Goal: Task Accomplishment & Management: Complete application form

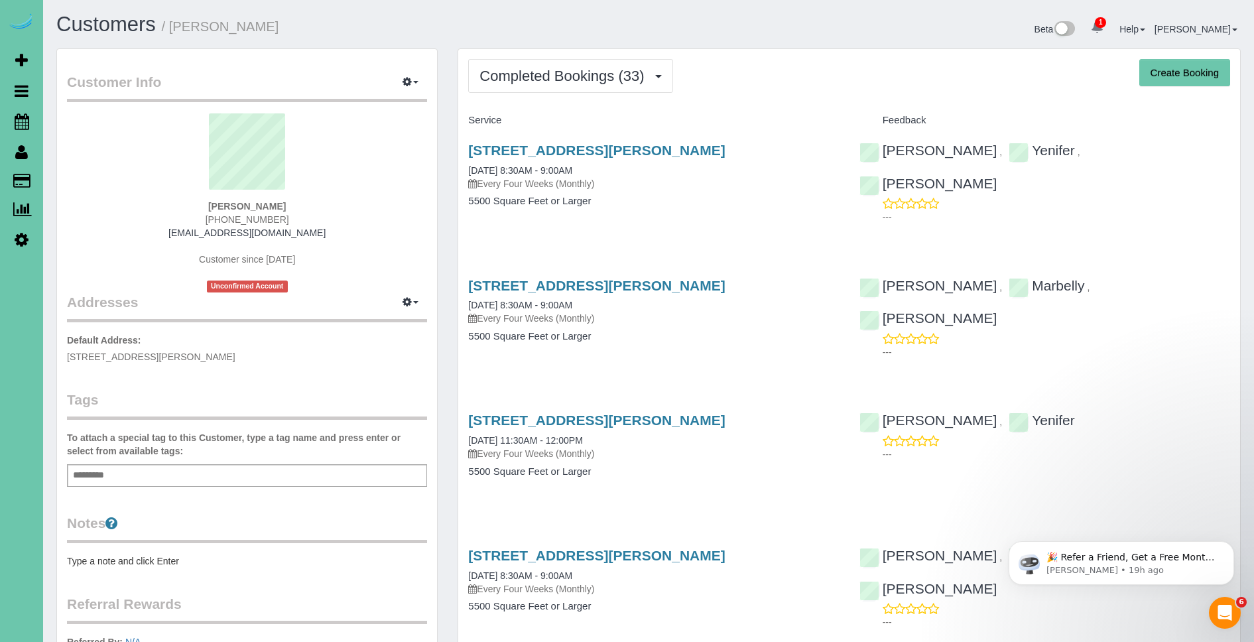
click at [1163, 66] on button "Create Booking" at bounding box center [1184, 73] width 91 height 28
select select "NE"
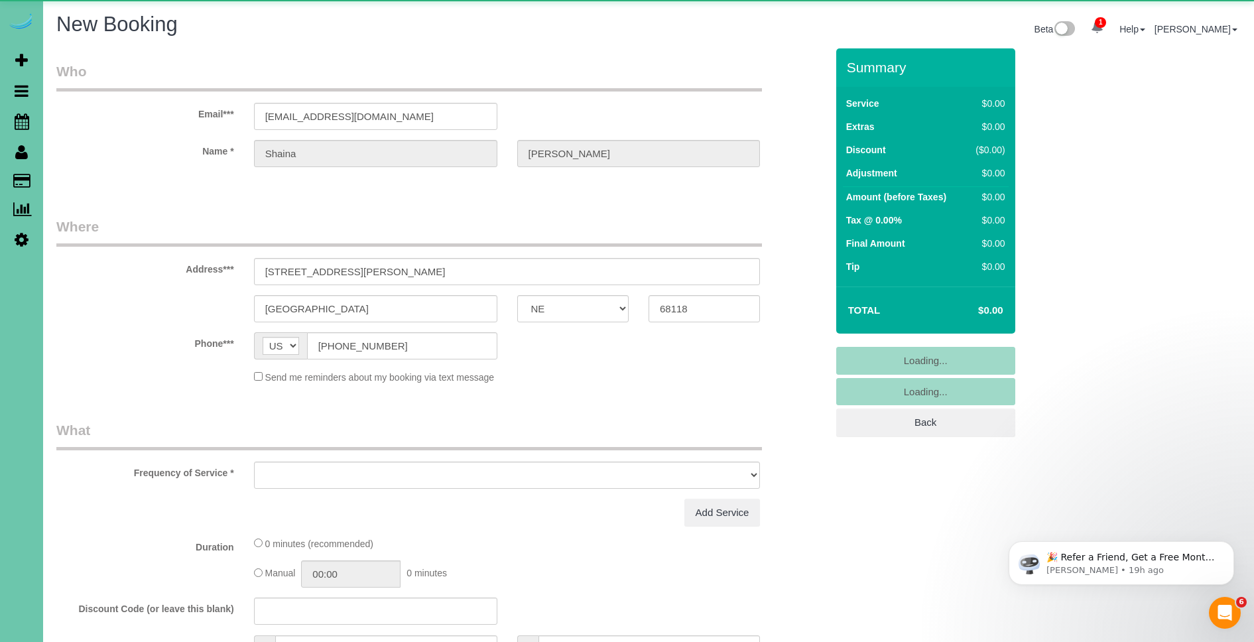
select select "object:3590"
select select "string:fspay-103f0087-4380-4d36-9dd8-35ced4ba4538"
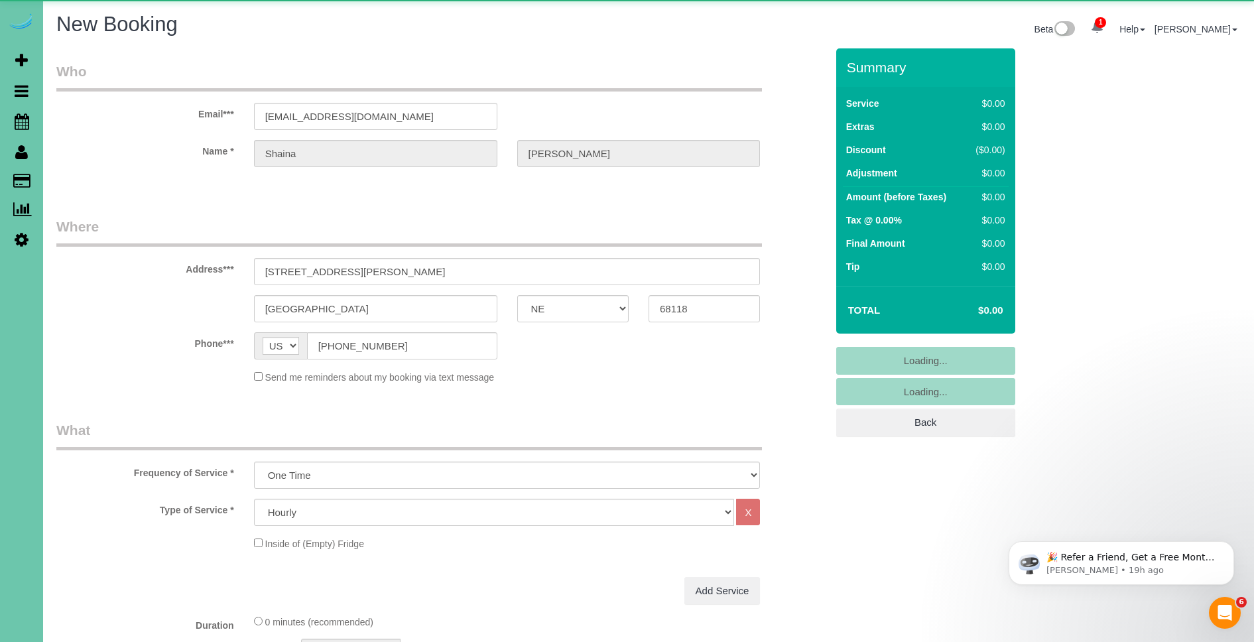
select select "object:3594"
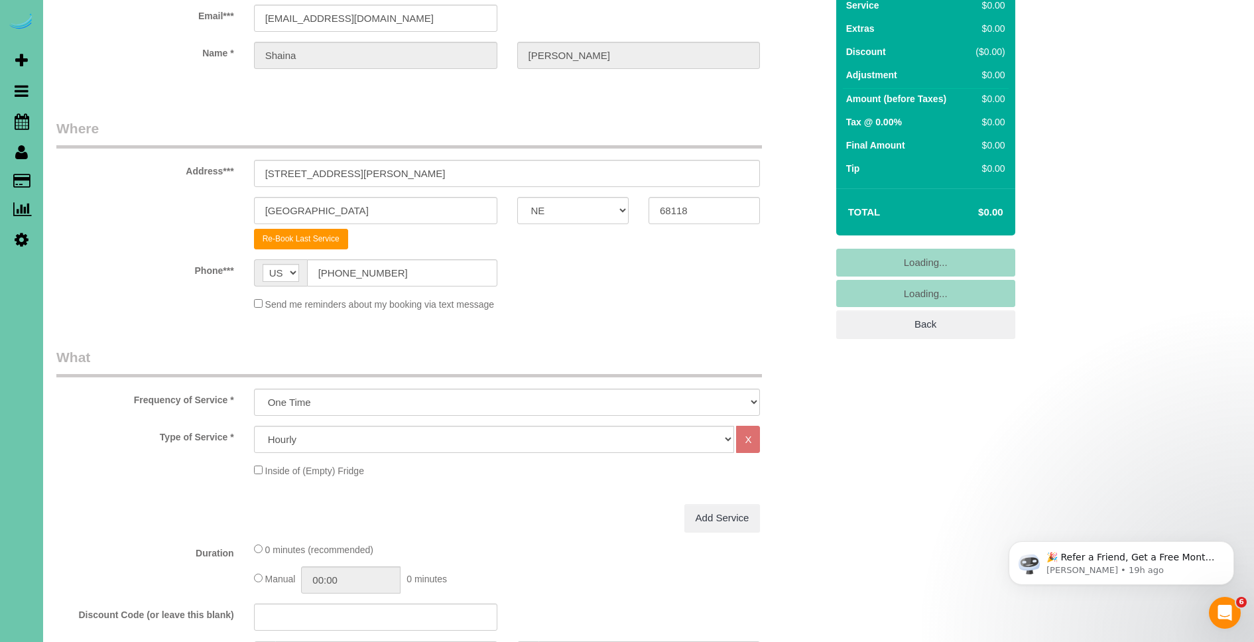
scroll to position [161, 0]
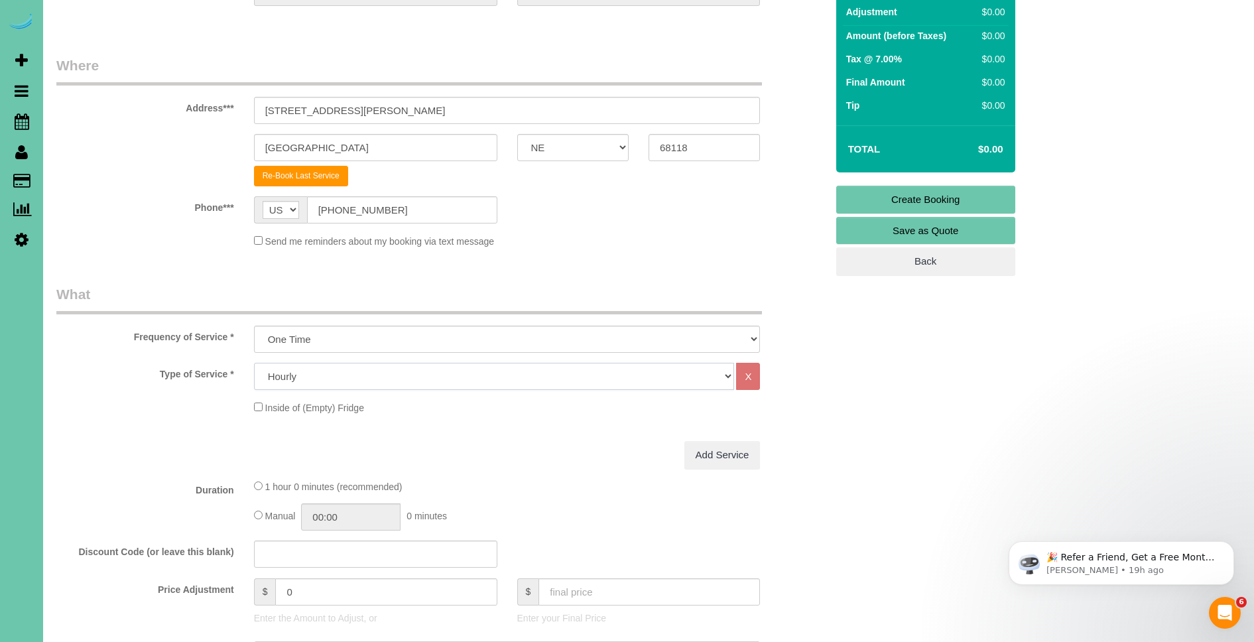
click at [332, 385] on select "Hourly 2.5 Hour Custom Clean 3.5 Hour Custom Clean commercial 1000 Square Feet …" at bounding box center [494, 376] width 481 height 27
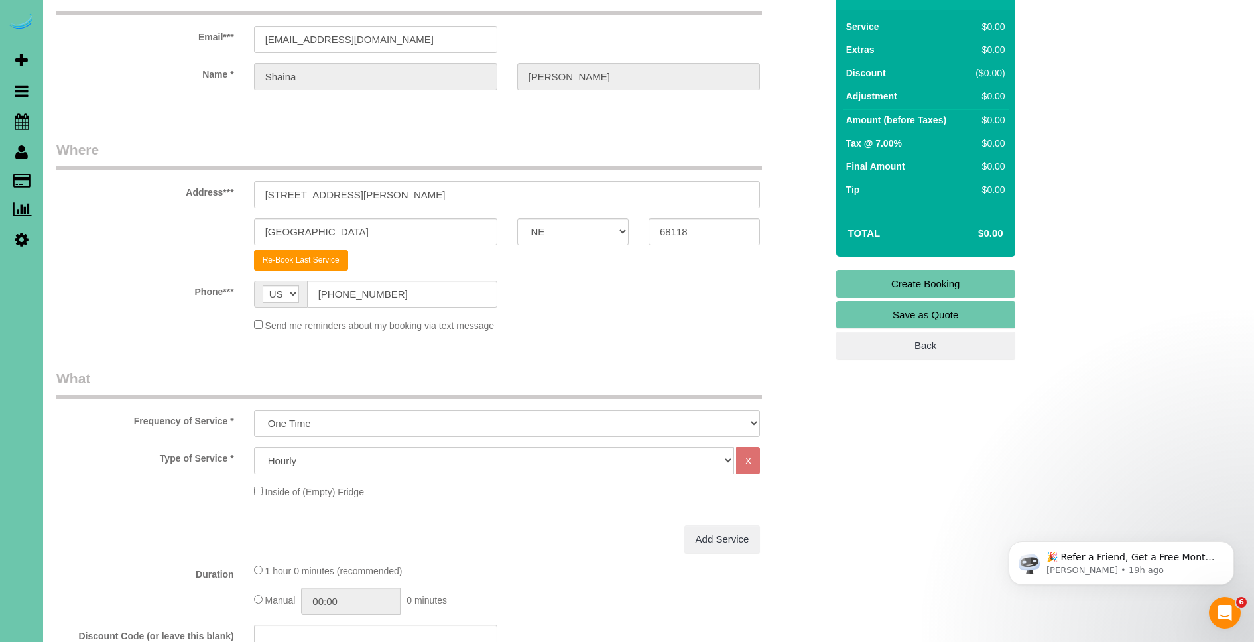
scroll to position [151, 0]
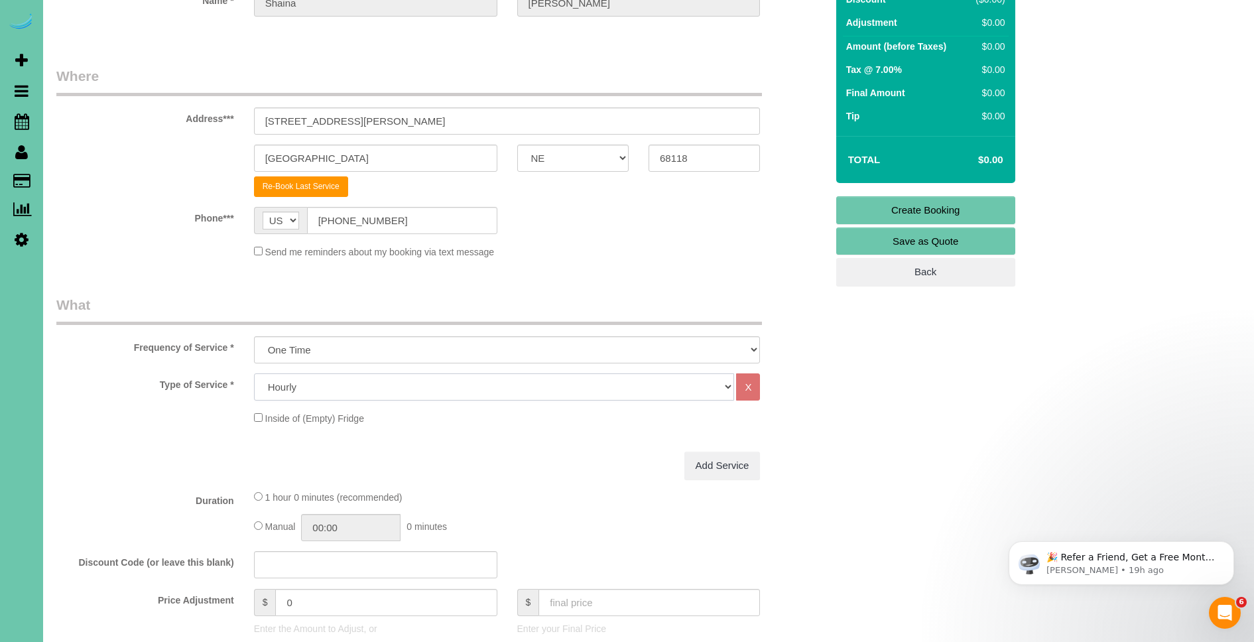
click at [364, 391] on select "Hourly 2.5 Hour Custom Clean 3.5 Hour Custom Clean commercial 1000 Square Feet …" at bounding box center [494, 386] width 481 height 27
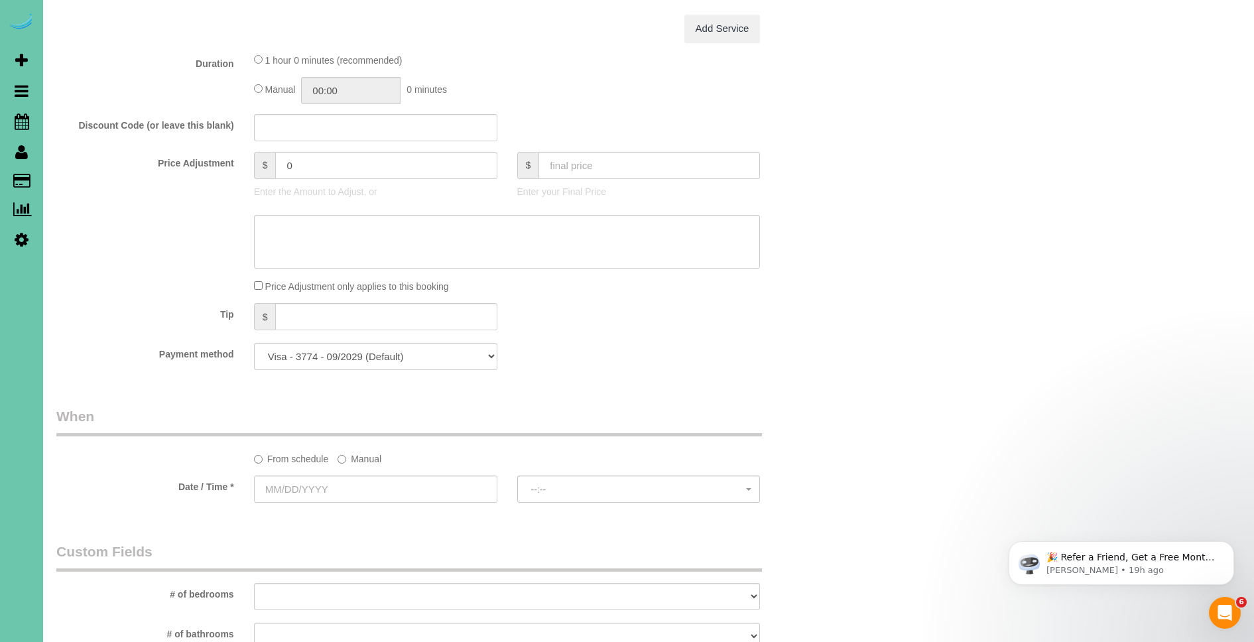
scroll to position [428, 0]
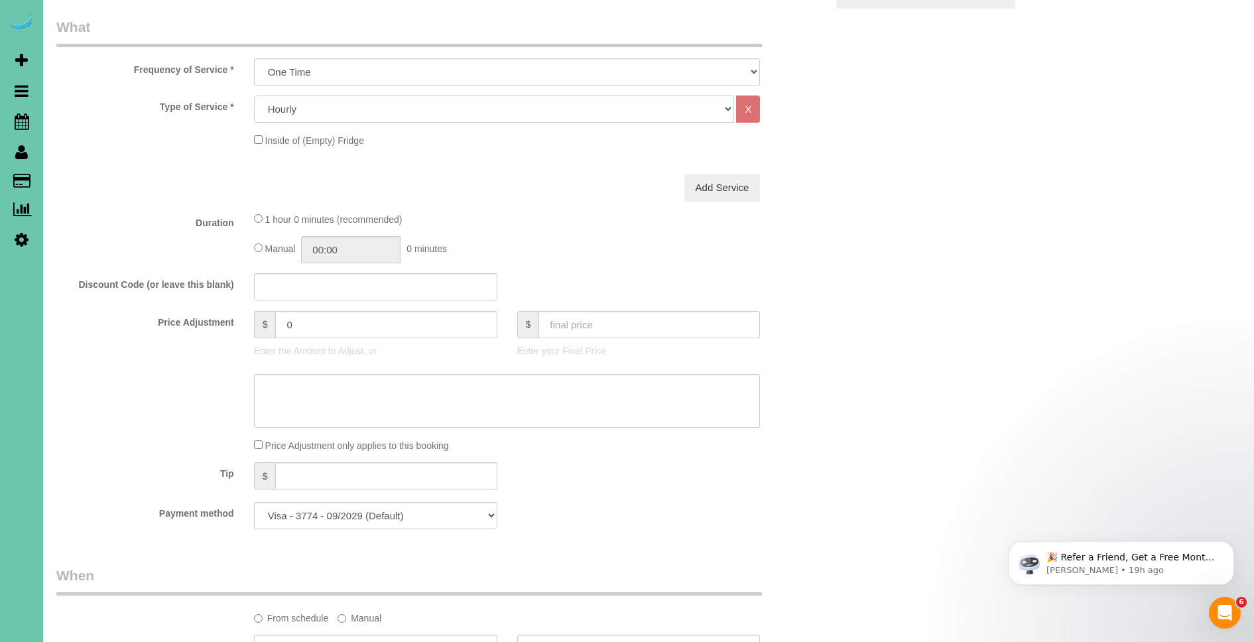
click at [336, 104] on select "Hourly 2.5 Hour Custom Clean 3.5 Hour Custom Clean commercial 1000 Square Feet …" at bounding box center [494, 108] width 481 height 27
select select "73"
click at [254, 95] on select "Hourly 2.5 Hour Custom Clean 3.5 Hour Custom Clean commercial 1000 Square Feet …" at bounding box center [494, 108] width 481 height 27
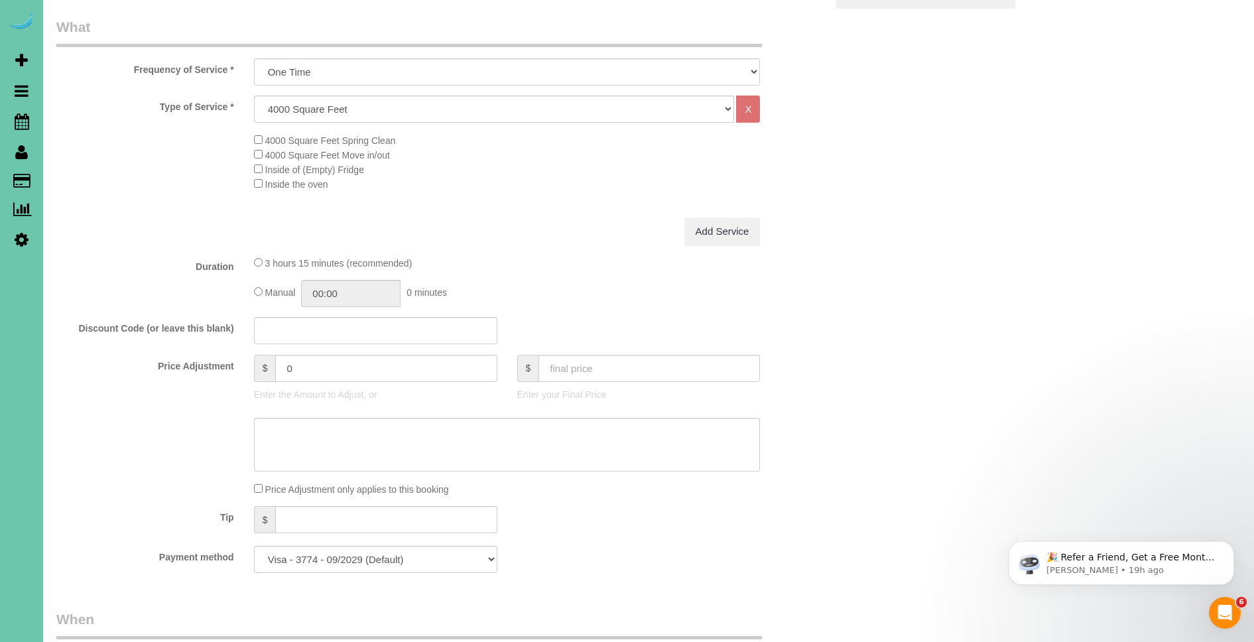
click at [262, 186] on span "Inside the oven" at bounding box center [291, 184] width 74 height 11
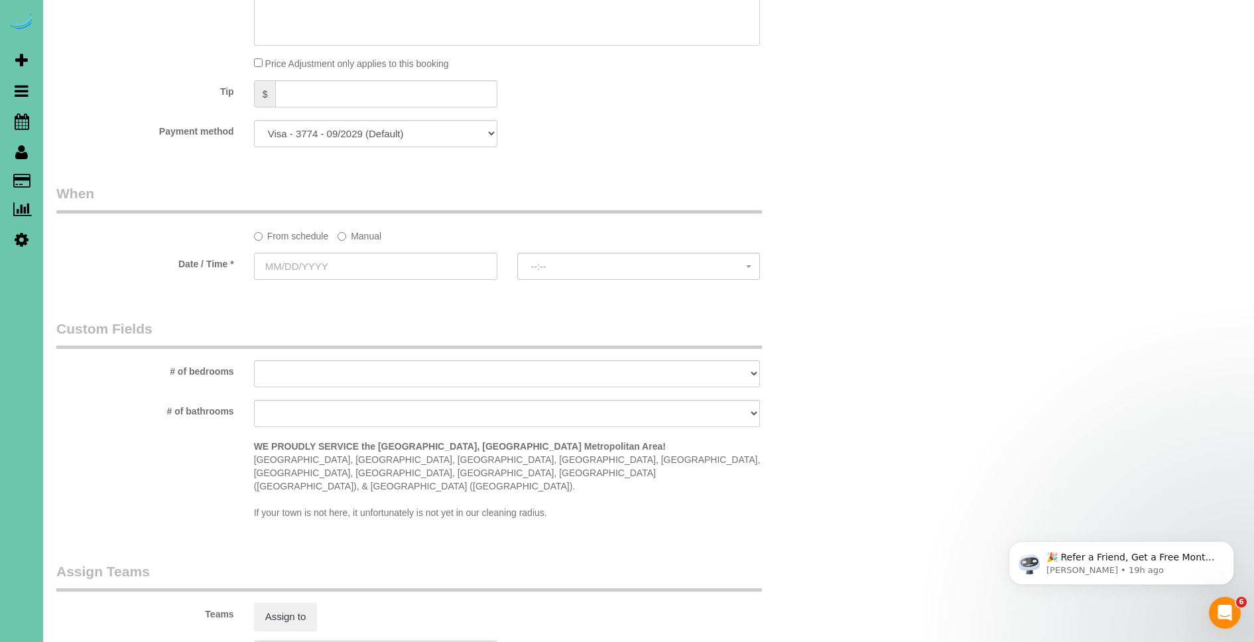
scroll to position [404, 0]
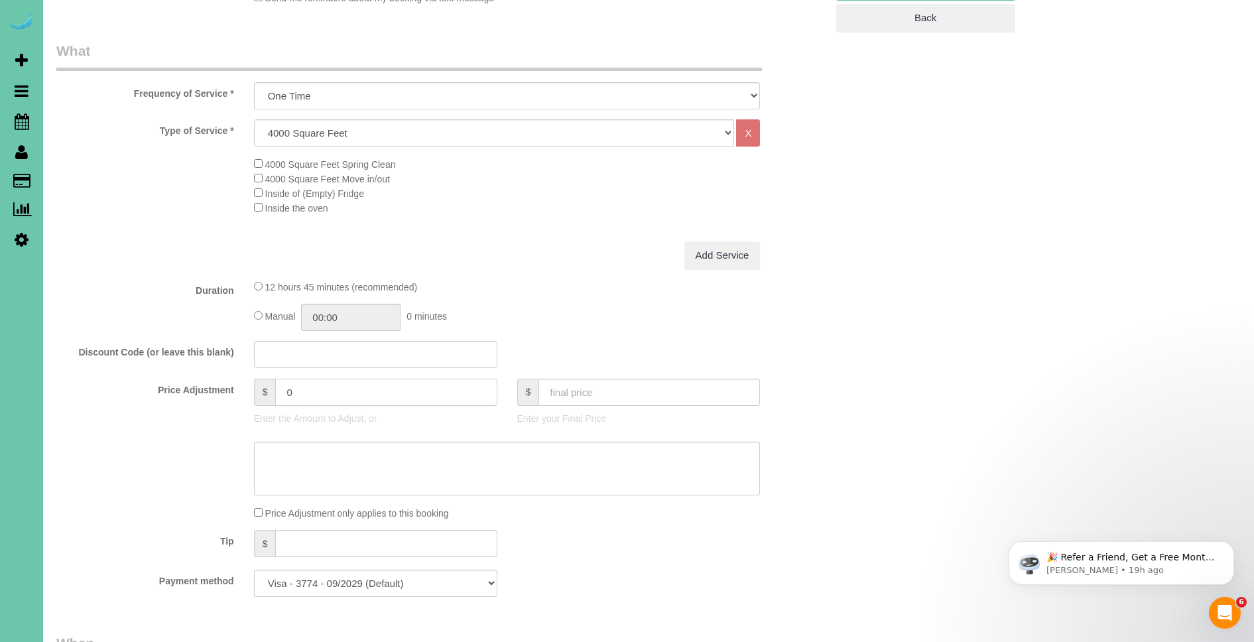
click at [322, 391] on input "0" at bounding box center [385, 392] width 221 height 27
drag, startPoint x: 318, startPoint y: 391, endPoint x: 257, endPoint y: 387, distance: 61.8
click at [257, 387] on div "$ 0" at bounding box center [375, 392] width 243 height 27
type input "709"
click at [513, 239] on div "Type of Service * Hourly 2.5 Hour Custom Clean 3.5 Hour Custom Clean commercial…" at bounding box center [441, 180] width 770 height 122
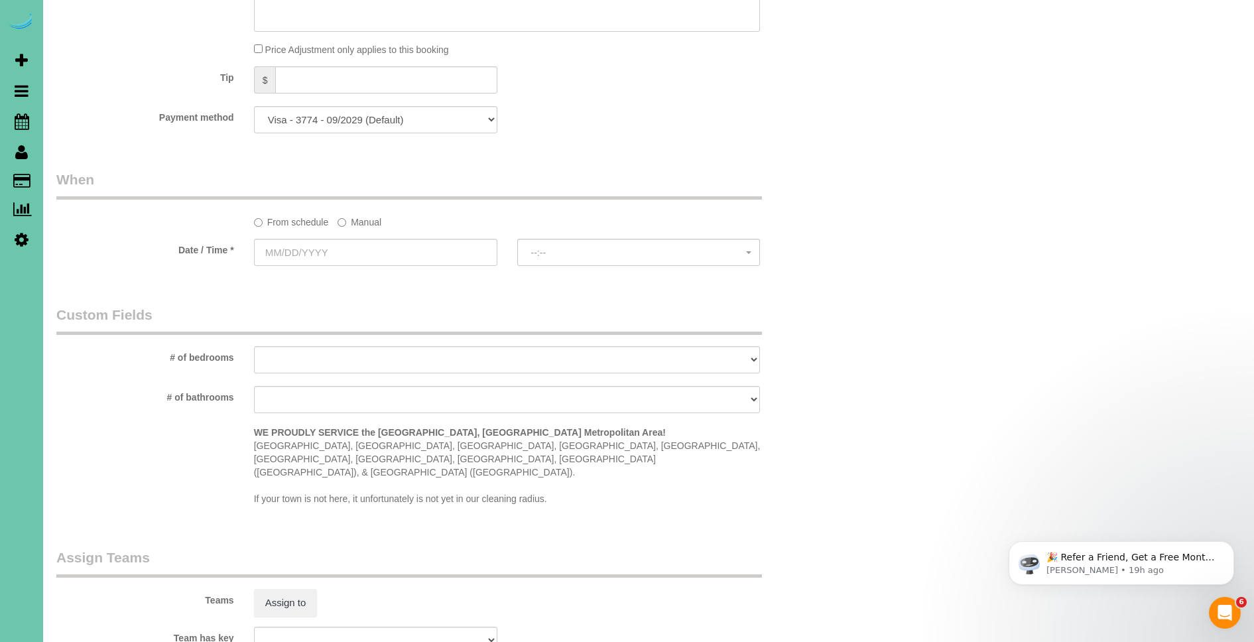
scroll to position [871, 0]
click at [378, 221] on label "Manual" at bounding box center [360, 217] width 44 height 18
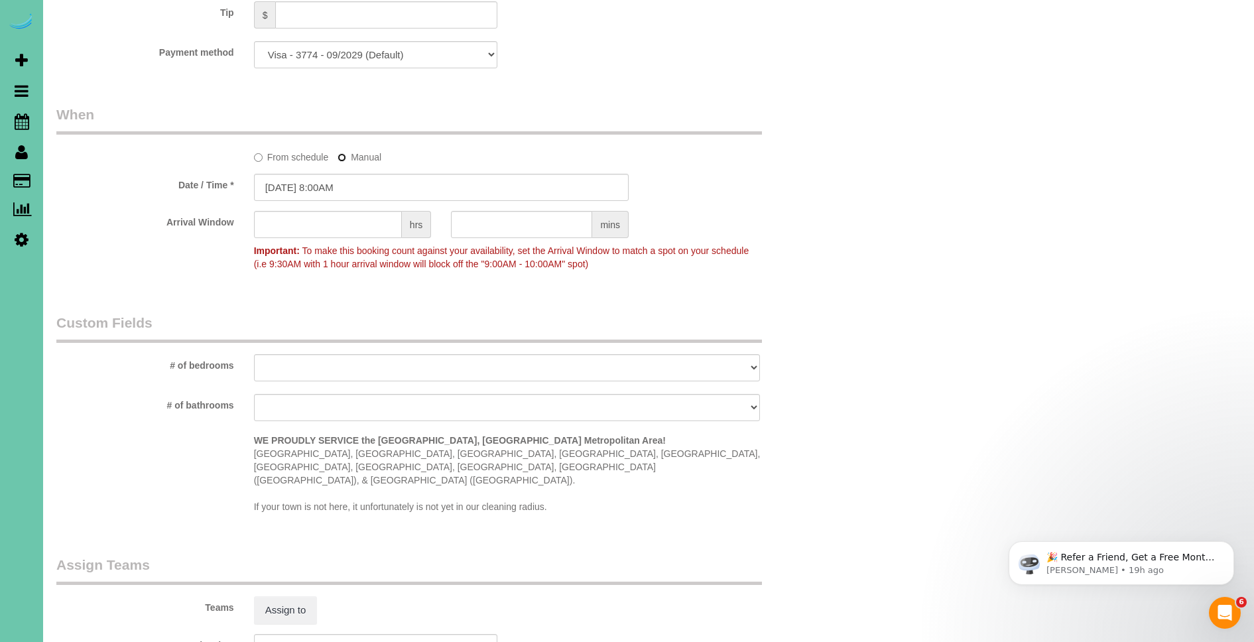
scroll to position [934, 0]
click at [283, 175] on input "[DATE] 8:00AM" at bounding box center [441, 185] width 375 height 27
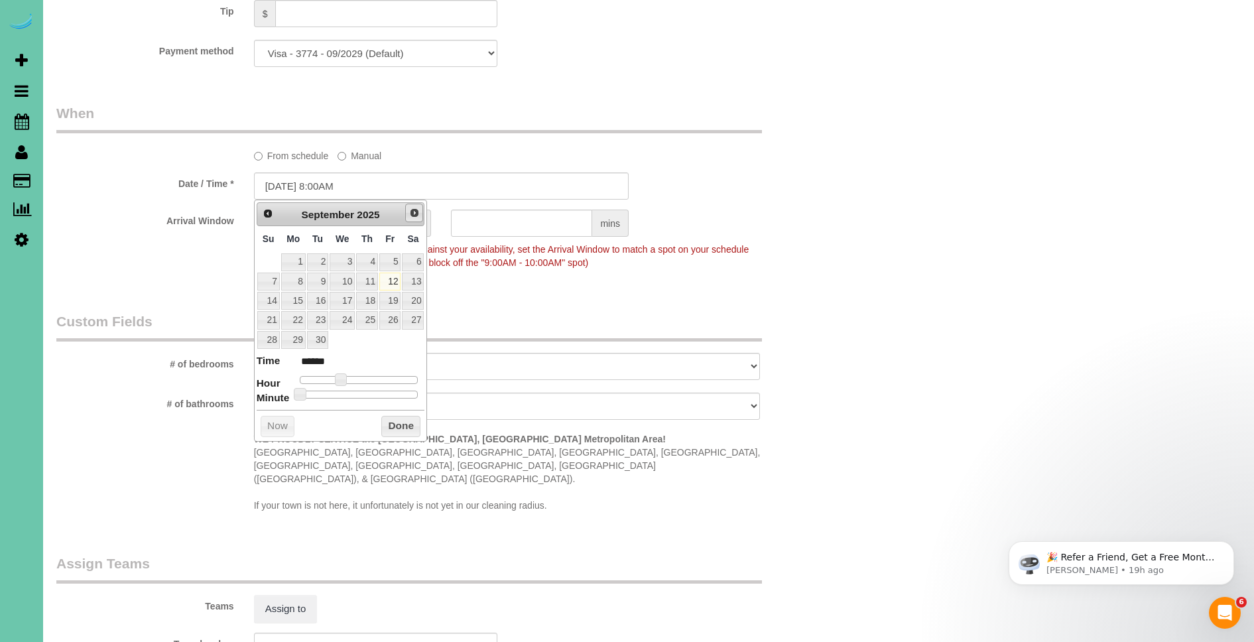
click at [414, 212] on span "Next" at bounding box center [414, 213] width 11 height 11
click at [294, 279] on link "6" at bounding box center [293, 282] width 25 height 18
type input "[DATE] 8:00AM"
click at [402, 429] on button "Done" at bounding box center [400, 426] width 39 height 21
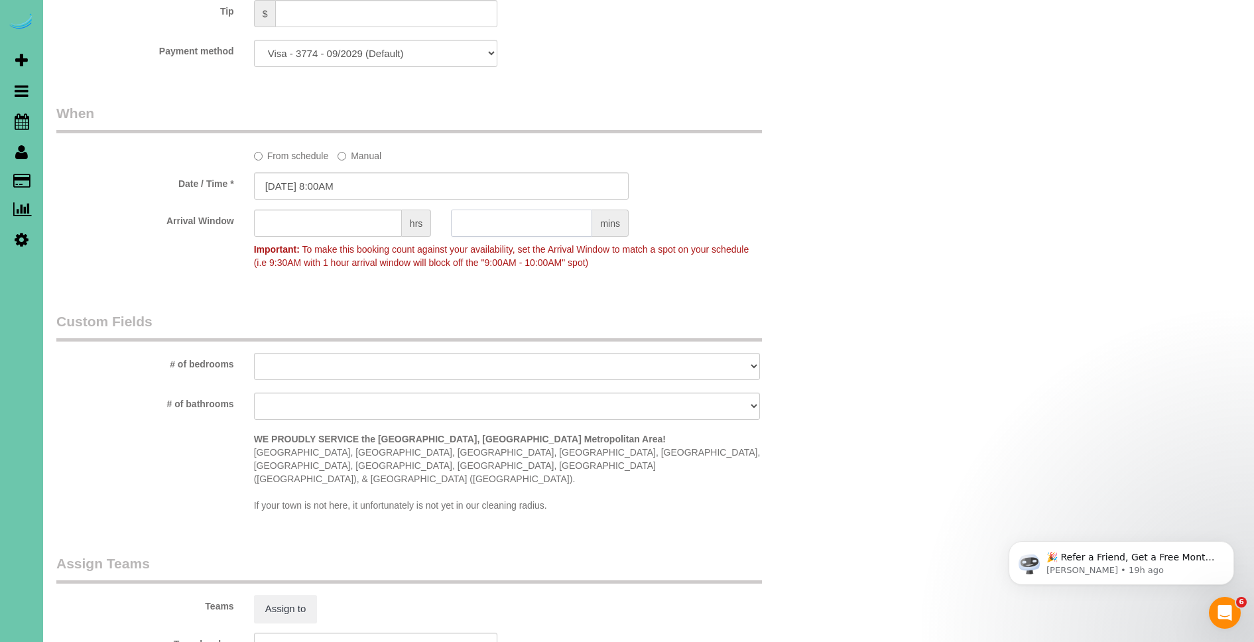
click at [542, 221] on input "text" at bounding box center [521, 223] width 141 height 27
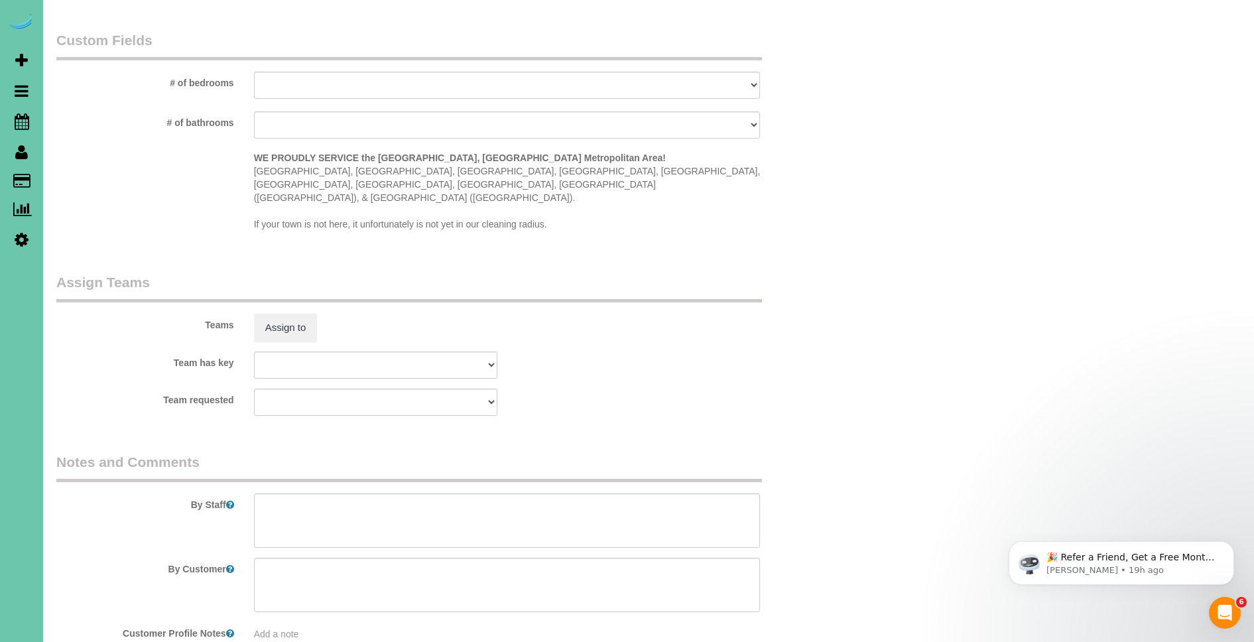
scroll to position [1270, 0]
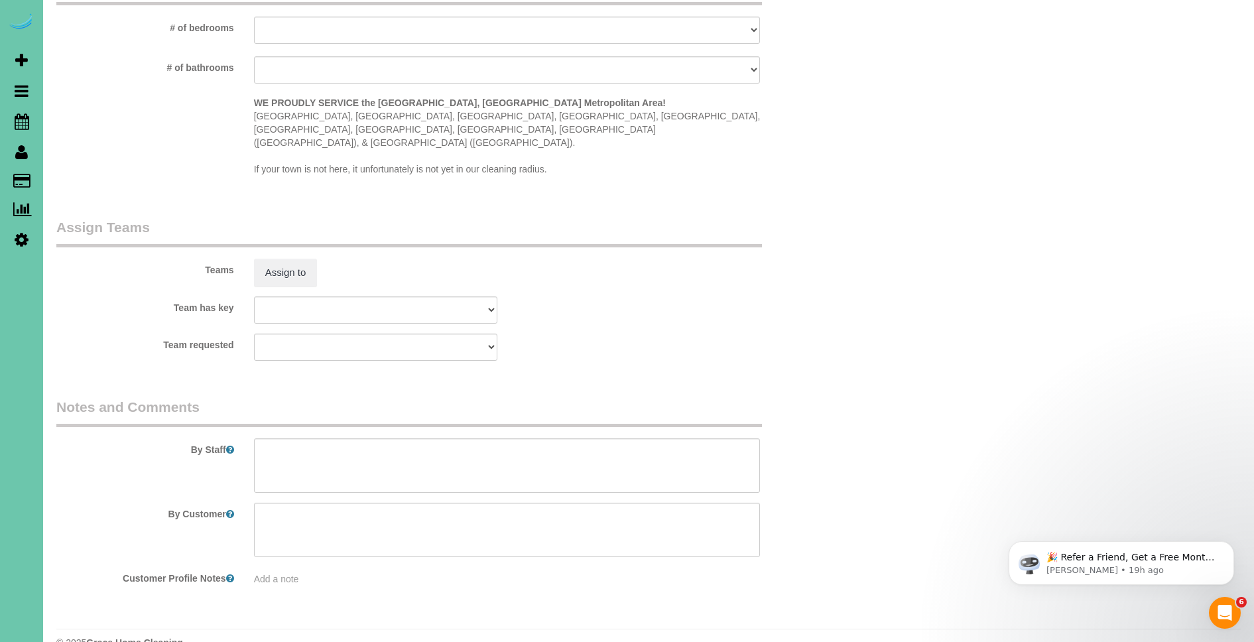
type input "30"
click at [381, 450] on textarea at bounding box center [507, 465] width 507 height 54
drag, startPoint x: 290, startPoint y: 429, endPoint x: 262, endPoint y: 422, distance: 29.3
click at [262, 438] on textarea at bounding box center [507, 465] width 507 height 54
paste textarea "*** NO SHOES OR SHOE COVER MUST BE USED**** FOR RECURRING MASKS NEED TO BE USED…"
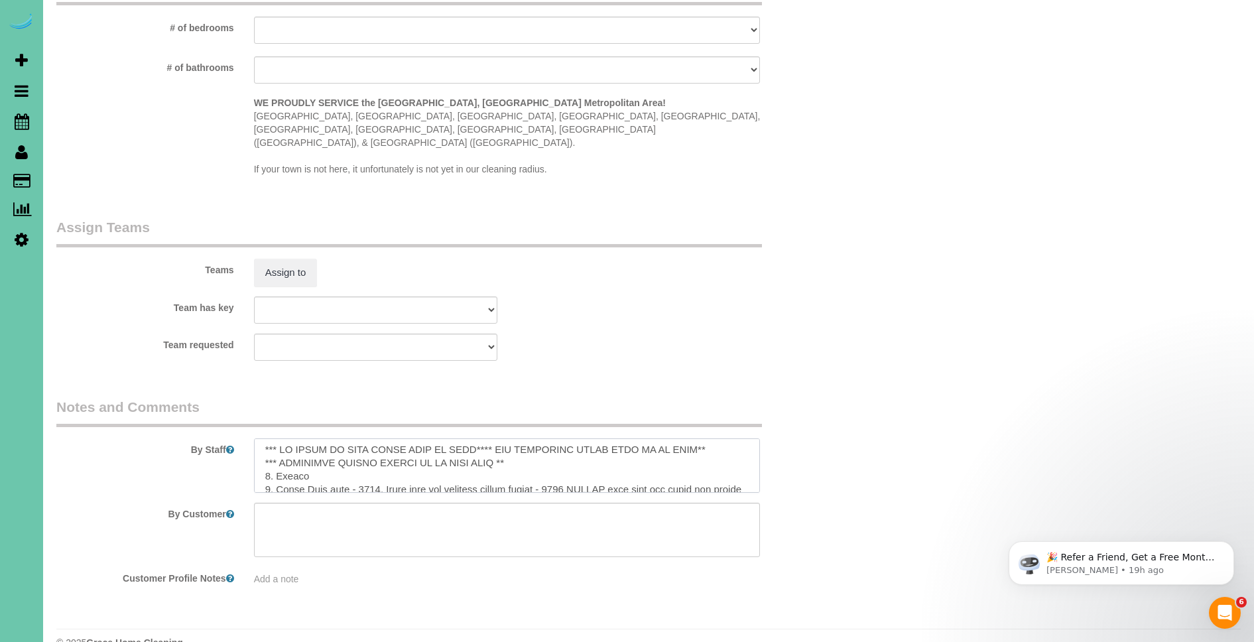
scroll to position [0, 0]
drag, startPoint x: 503, startPoint y: 422, endPoint x: 719, endPoint y: 424, distance: 216.2
click at [719, 438] on textarea at bounding box center [507, 465] width 507 height 54
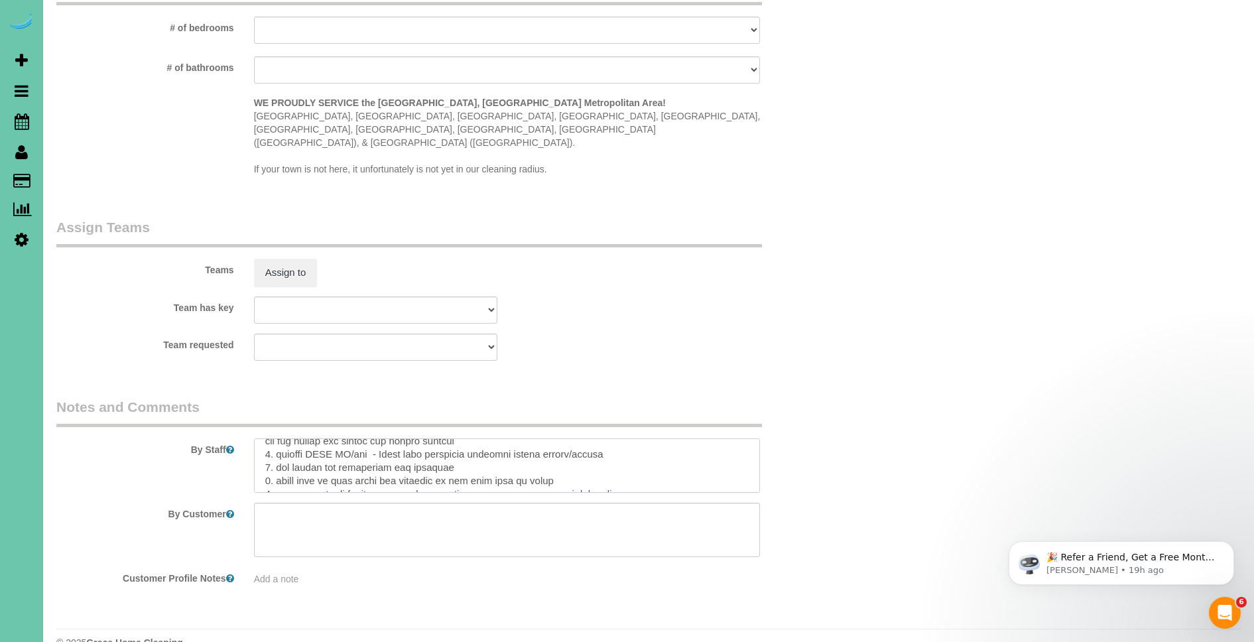
scroll to position [66, 0]
drag, startPoint x: 299, startPoint y: 425, endPoint x: 277, endPoint y: 425, distance: 22.5
click at [277, 438] on textarea at bounding box center [507, 465] width 507 height 54
drag, startPoint x: 318, startPoint y: 425, endPoint x: 327, endPoint y: 438, distance: 15.3
click at [318, 438] on textarea at bounding box center [507, 465] width 507 height 54
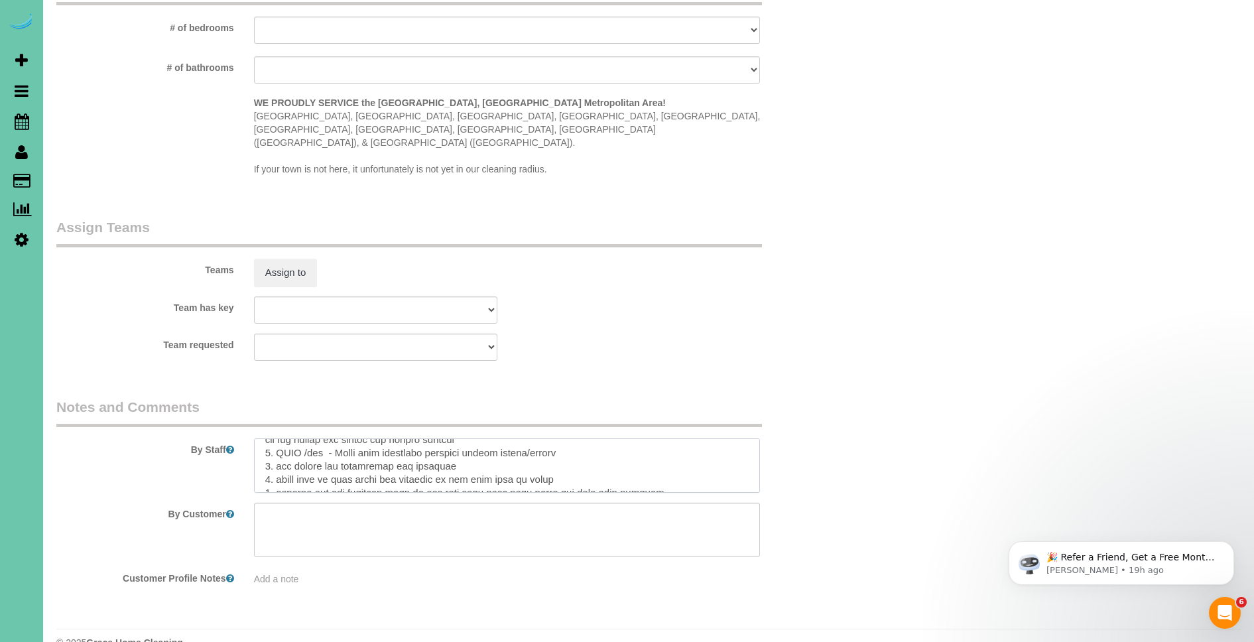
drag, startPoint x: 311, startPoint y: 423, endPoint x: 328, endPoint y: 429, distance: 17.6
click at [311, 438] on textarea at bounding box center [507, 465] width 507 height 54
drag, startPoint x: 322, startPoint y: 427, endPoint x: 307, endPoint y: 428, distance: 14.6
click at [307, 438] on textarea at bounding box center [507, 465] width 507 height 54
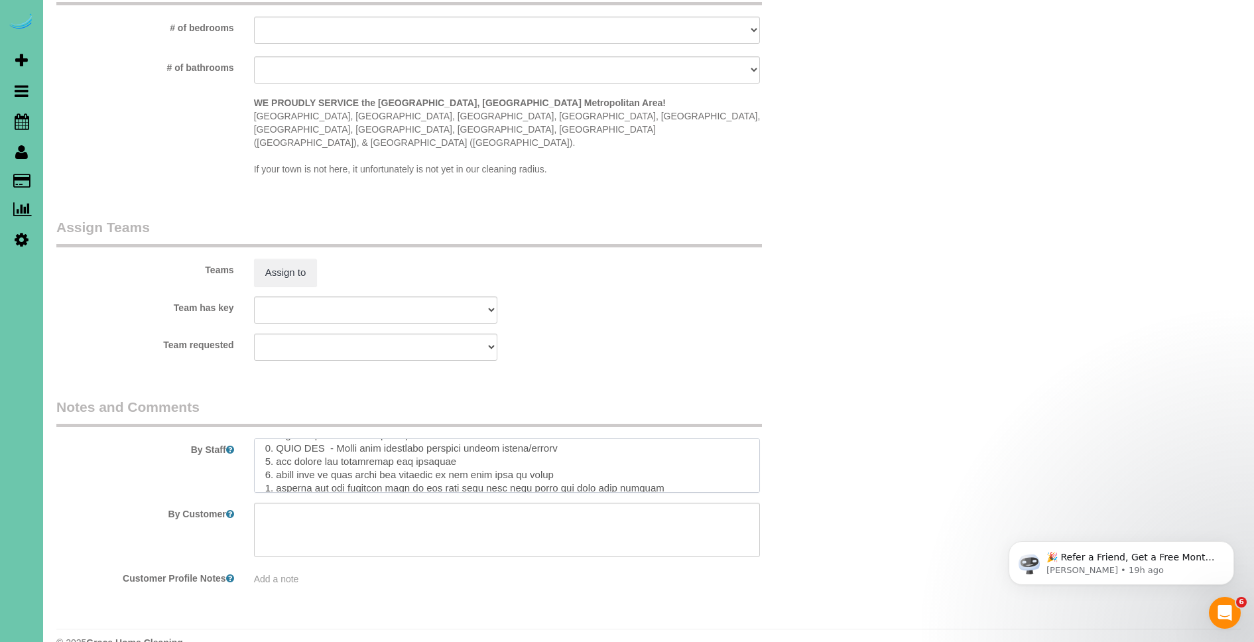
click at [455, 438] on textarea at bounding box center [507, 465] width 507 height 54
drag, startPoint x: 572, startPoint y: 426, endPoint x: 546, endPoint y: 428, distance: 25.2
click at [546, 438] on textarea at bounding box center [507, 465] width 507 height 54
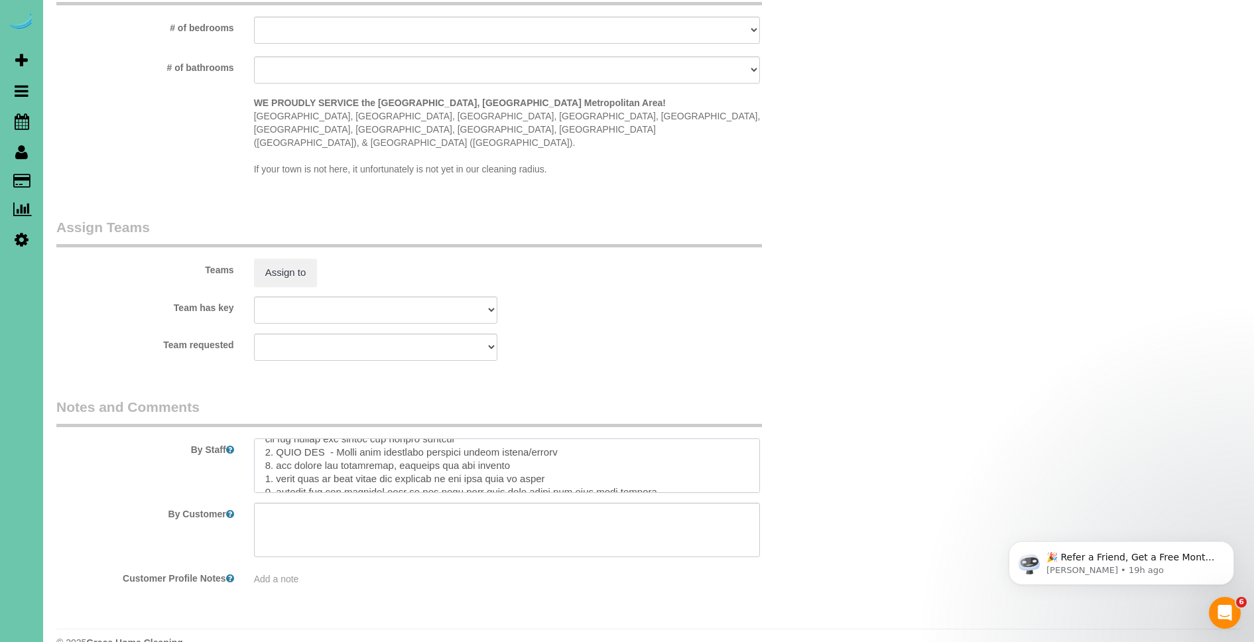
scroll to position [122, 0]
drag, startPoint x: 454, startPoint y: 429, endPoint x: 366, endPoint y: 428, distance: 88.2
click at [366, 438] on textarea at bounding box center [507, 465] width 507 height 54
click at [453, 438] on textarea at bounding box center [507, 465] width 507 height 54
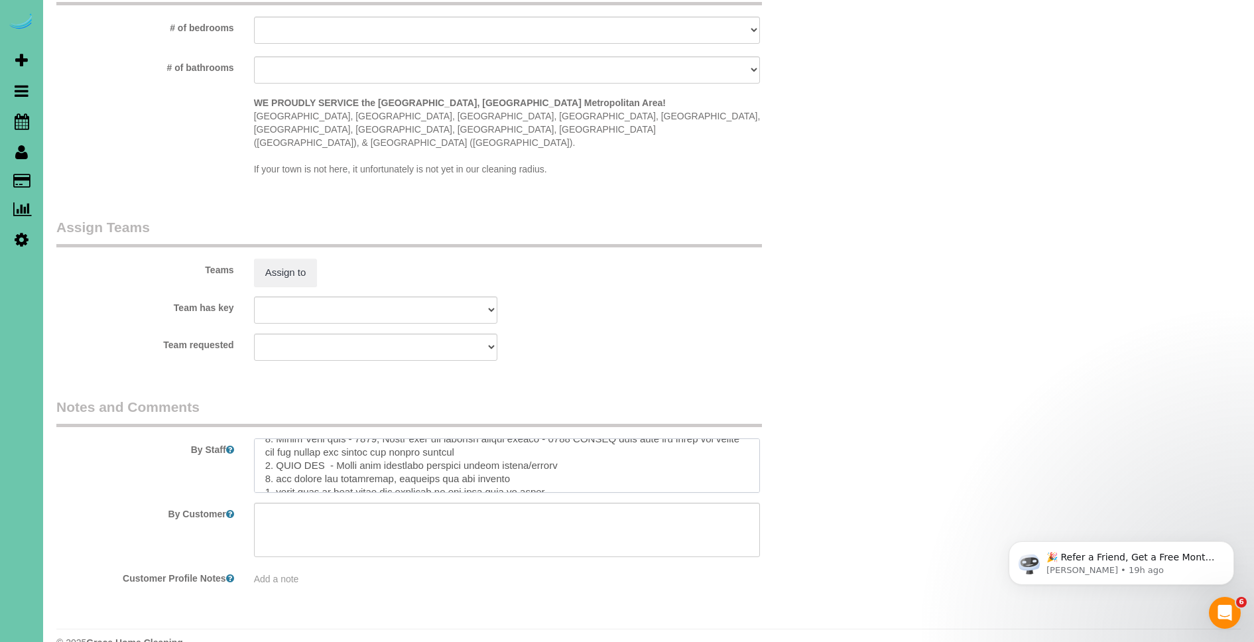
scroll to position [0, 0]
drag, startPoint x: 470, startPoint y: 421, endPoint x: 449, endPoint y: 420, distance: 21.2
click at [448, 438] on textarea at bounding box center [507, 465] width 507 height 54
click at [470, 450] on textarea at bounding box center [507, 465] width 507 height 54
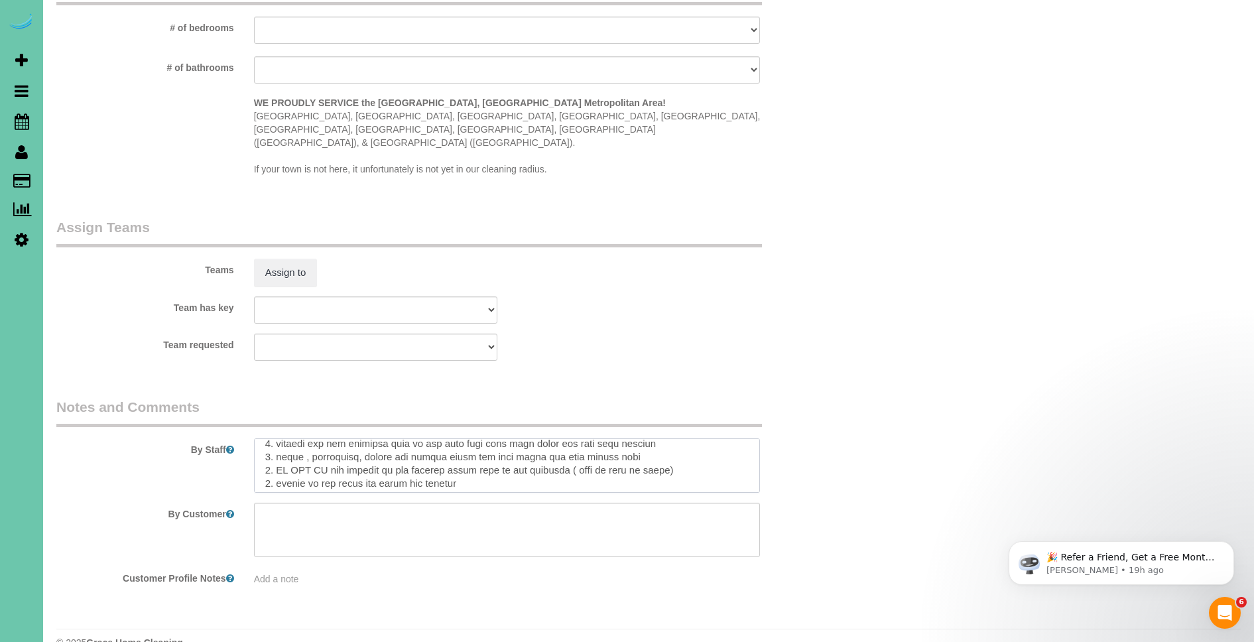
scroll to position [111, 0]
click at [603, 438] on textarea at bounding box center [507, 465] width 507 height 54
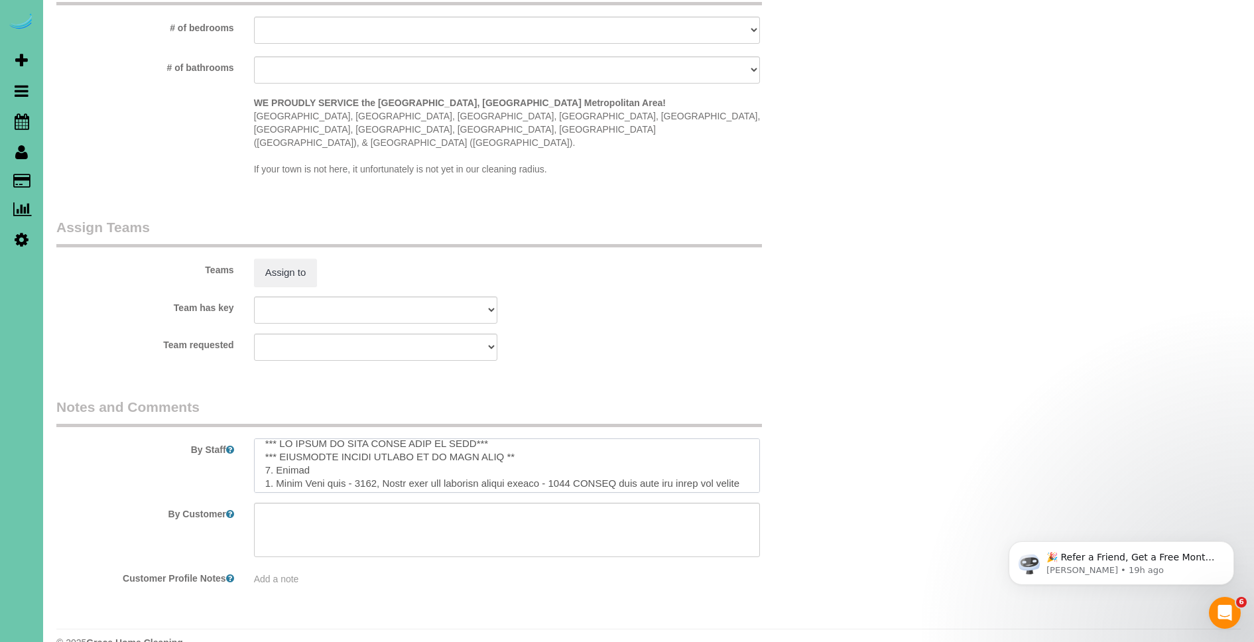
drag, startPoint x: 643, startPoint y: 428, endPoint x: 343, endPoint y: 448, distance: 299.7
click at [345, 452] on textarea at bounding box center [507, 465] width 507 height 54
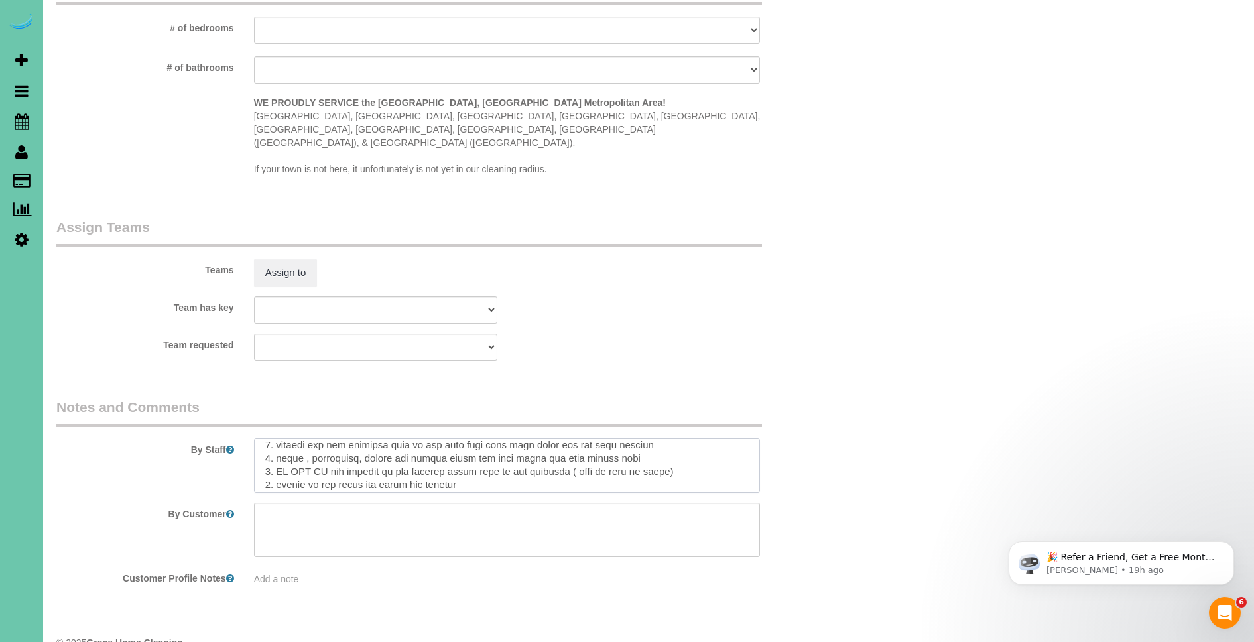
scroll to position [110, 0]
click at [645, 438] on textarea at bounding box center [507, 465] width 507 height 54
drag, startPoint x: 639, startPoint y: 436, endPoint x: 432, endPoint y: 428, distance: 206.3
click at [432, 438] on textarea at bounding box center [507, 465] width 507 height 54
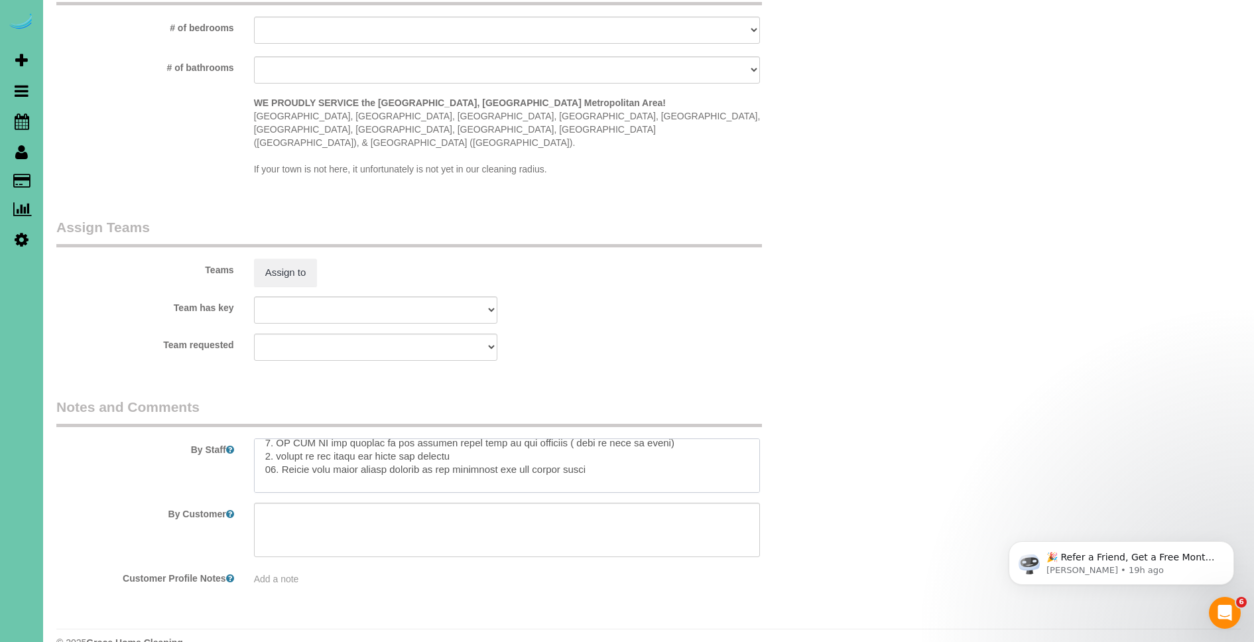
drag, startPoint x: 479, startPoint y: 433, endPoint x: 259, endPoint y: 435, distance: 219.5
click at [259, 438] on textarea at bounding box center [507, 465] width 507 height 54
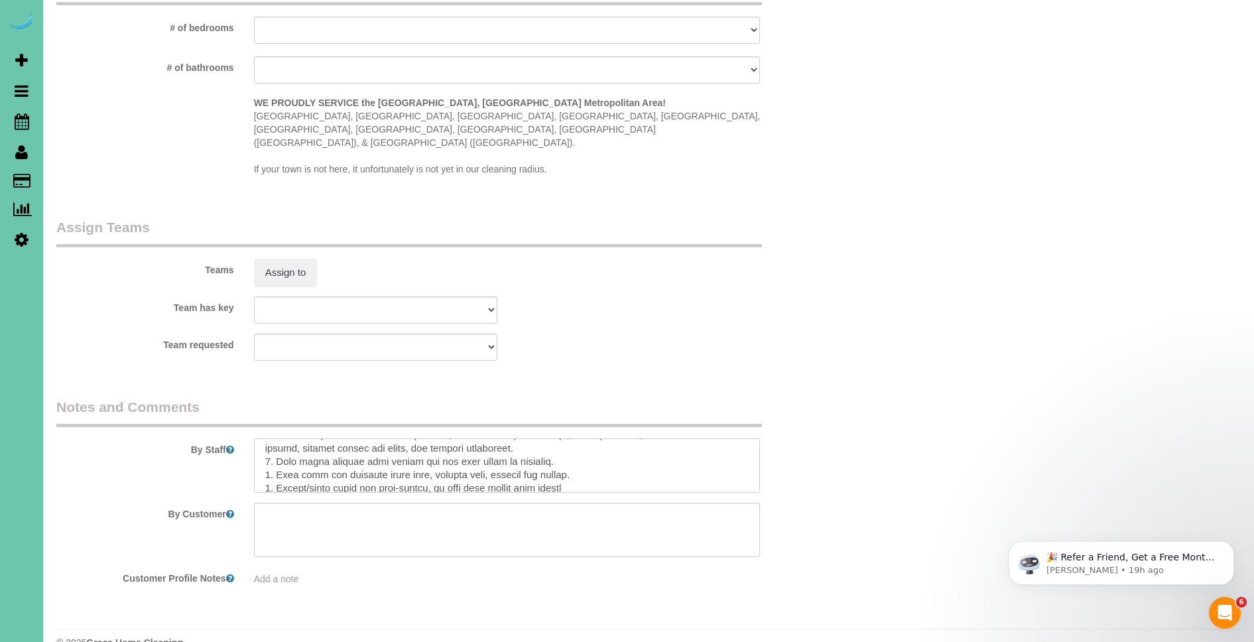
drag, startPoint x: 257, startPoint y: 444, endPoint x: 589, endPoint y: 430, distance: 331.8
click at [589, 438] on textarea at bounding box center [507, 465] width 507 height 54
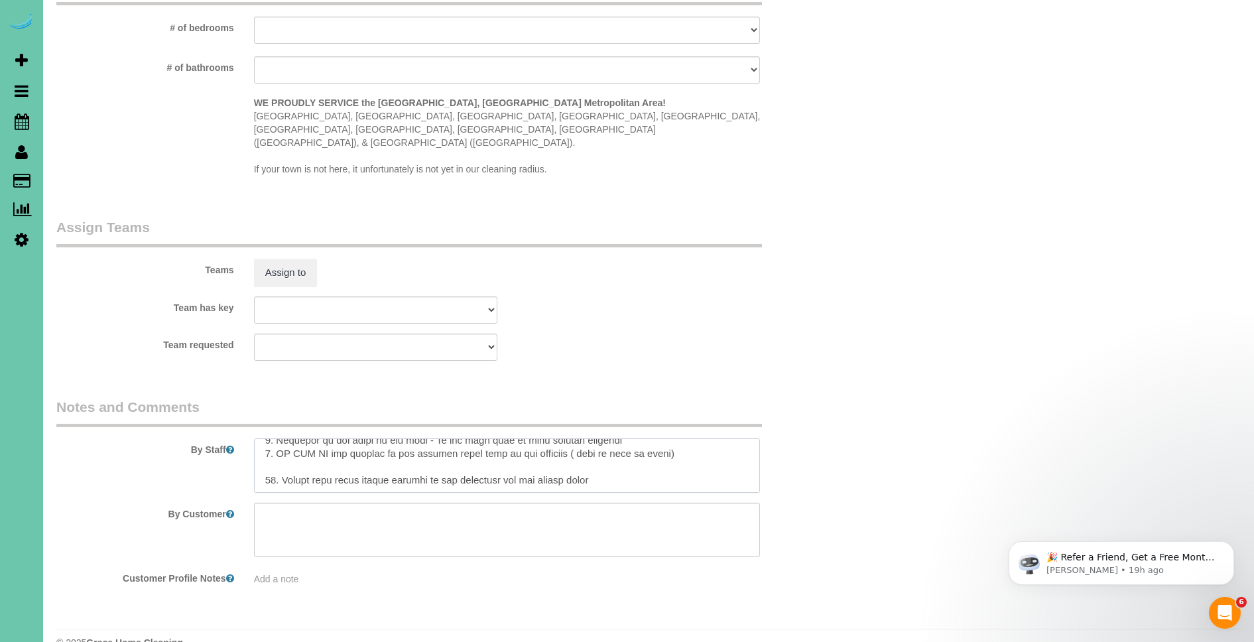
scroll to position [133, 0]
drag, startPoint x: 586, startPoint y: 454, endPoint x: 265, endPoint y: 448, distance: 321.0
click at [265, 448] on textarea at bounding box center [507, 465] width 507 height 54
click at [269, 442] on textarea at bounding box center [507, 465] width 507 height 54
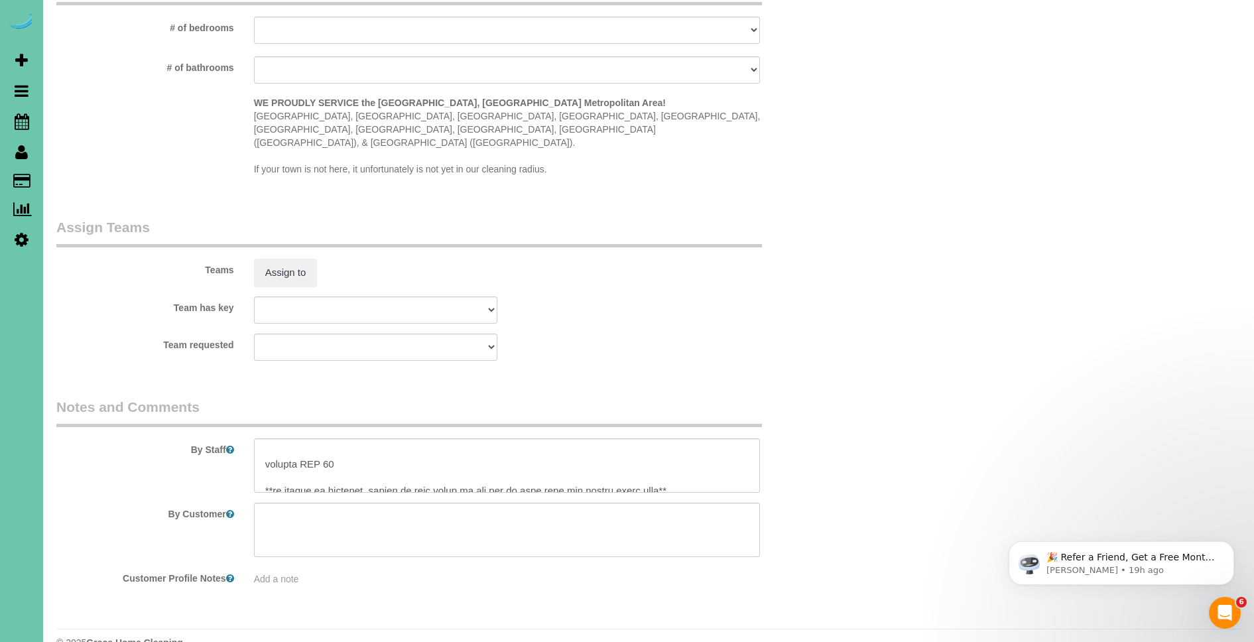
scroll to position [172, 0]
click at [336, 440] on textarea at bounding box center [507, 465] width 507 height 54
drag, startPoint x: 288, startPoint y: 436, endPoint x: 251, endPoint y: 436, distance: 36.5
click at [251, 438] on div at bounding box center [507, 465] width 526 height 54
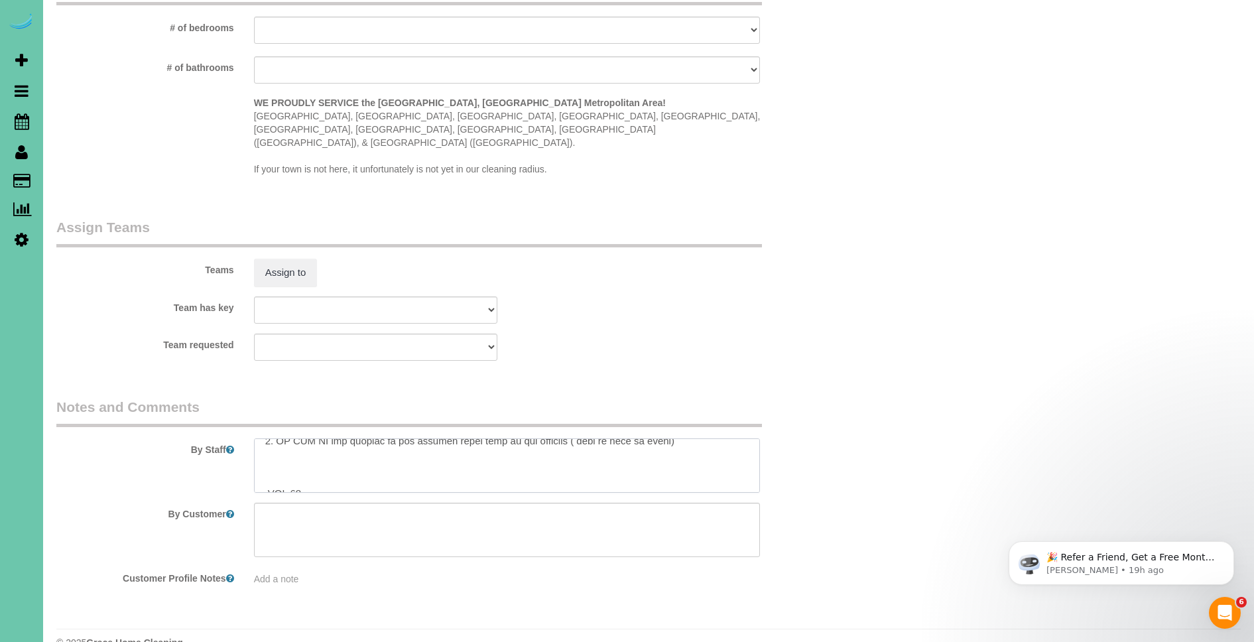
scroll to position [265, 0]
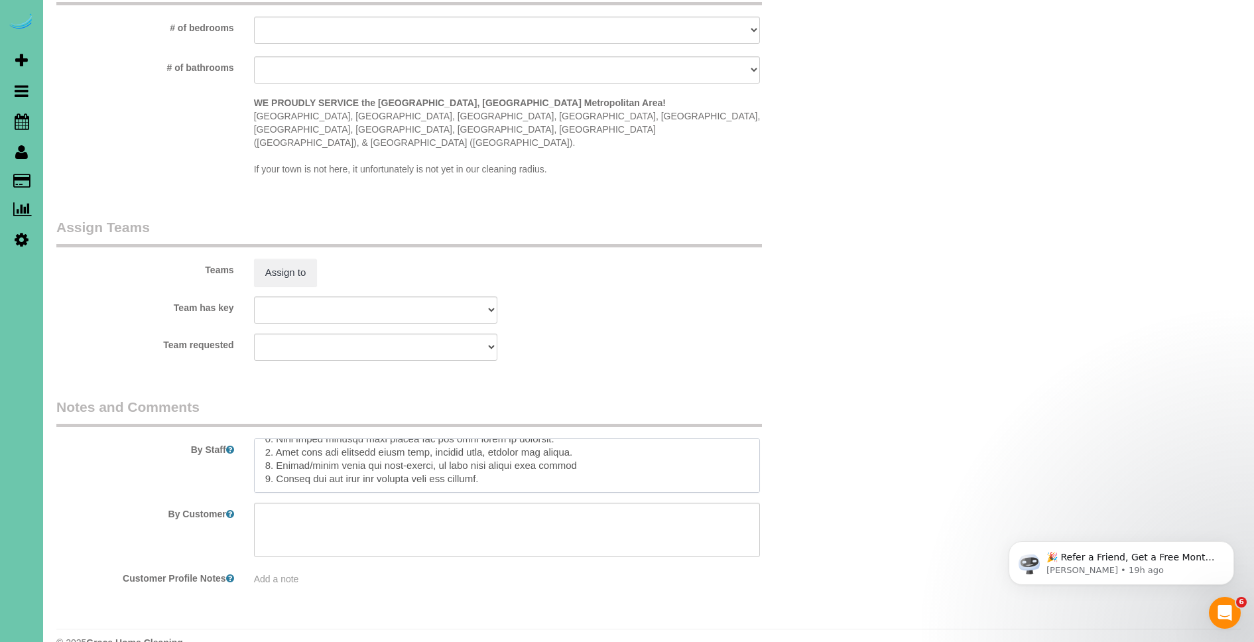
drag, startPoint x: 326, startPoint y: 429, endPoint x: 415, endPoint y: 507, distance: 118.5
click at [414, 507] on sui-booking-comments "By Staff By Customer Customer Profile Notes Add a note" at bounding box center [441, 491] width 770 height 188
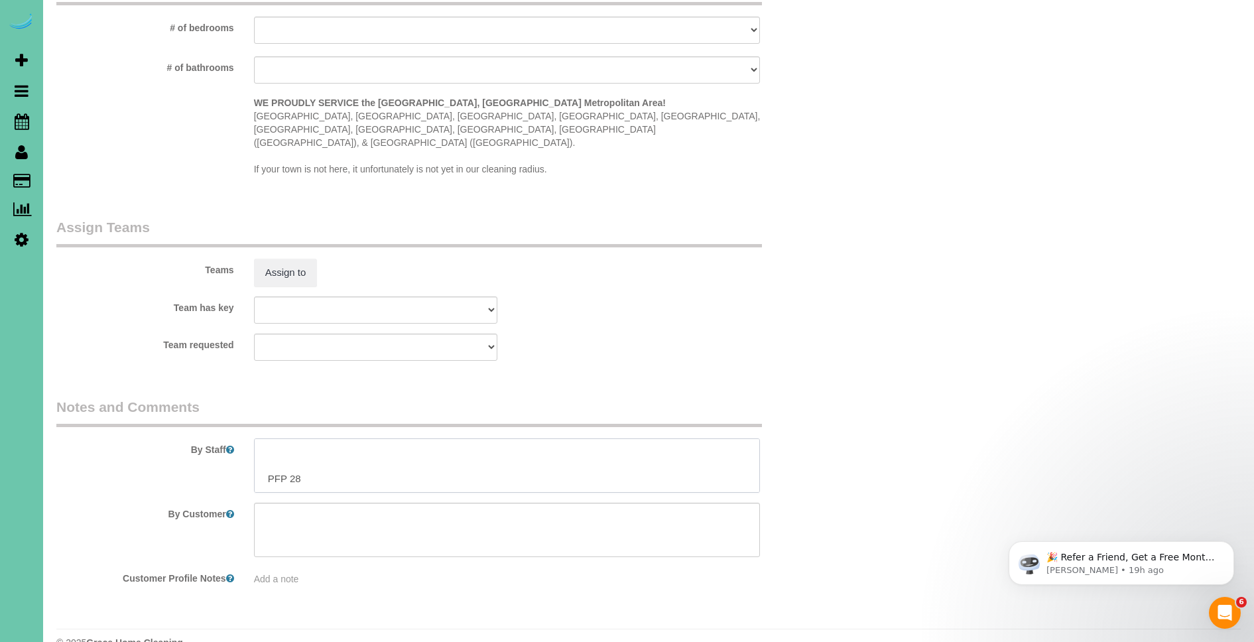
scroll to position [158, 0]
click at [263, 448] on textarea at bounding box center [507, 465] width 507 height 54
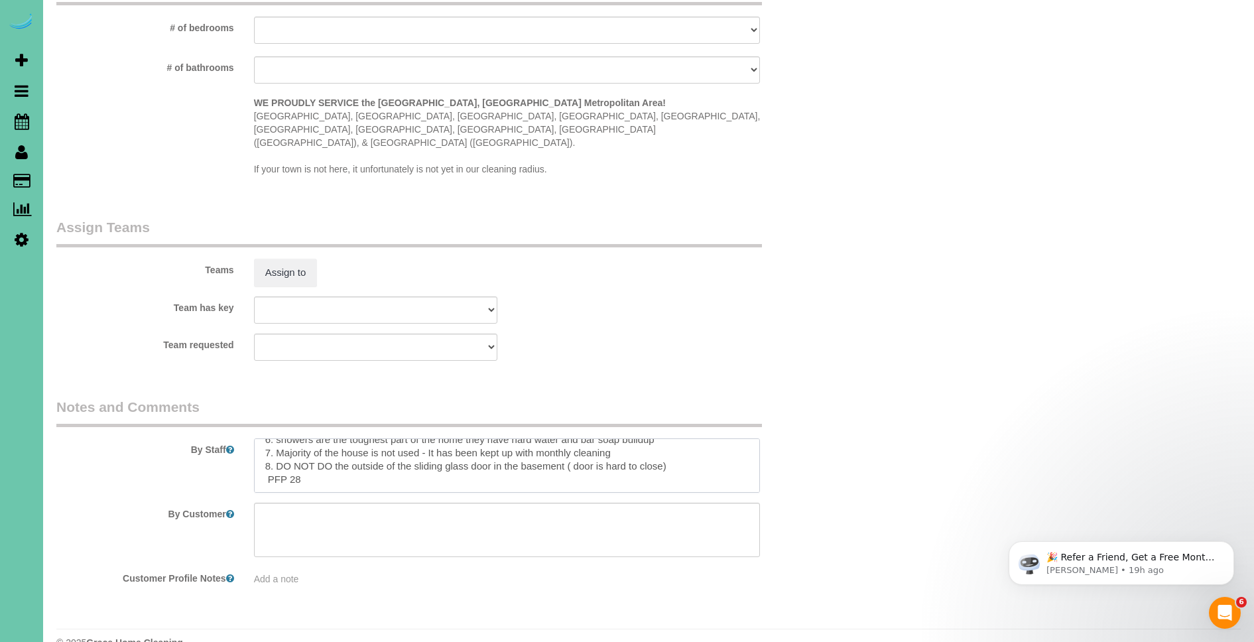
scroll to position [119, 0]
click at [340, 455] on textarea at bounding box center [507, 465] width 507 height 54
paste textarea "Lore ipsu do sitametcon adipi - el seddo ei temp incid utlabore etdol ma aliqua…"
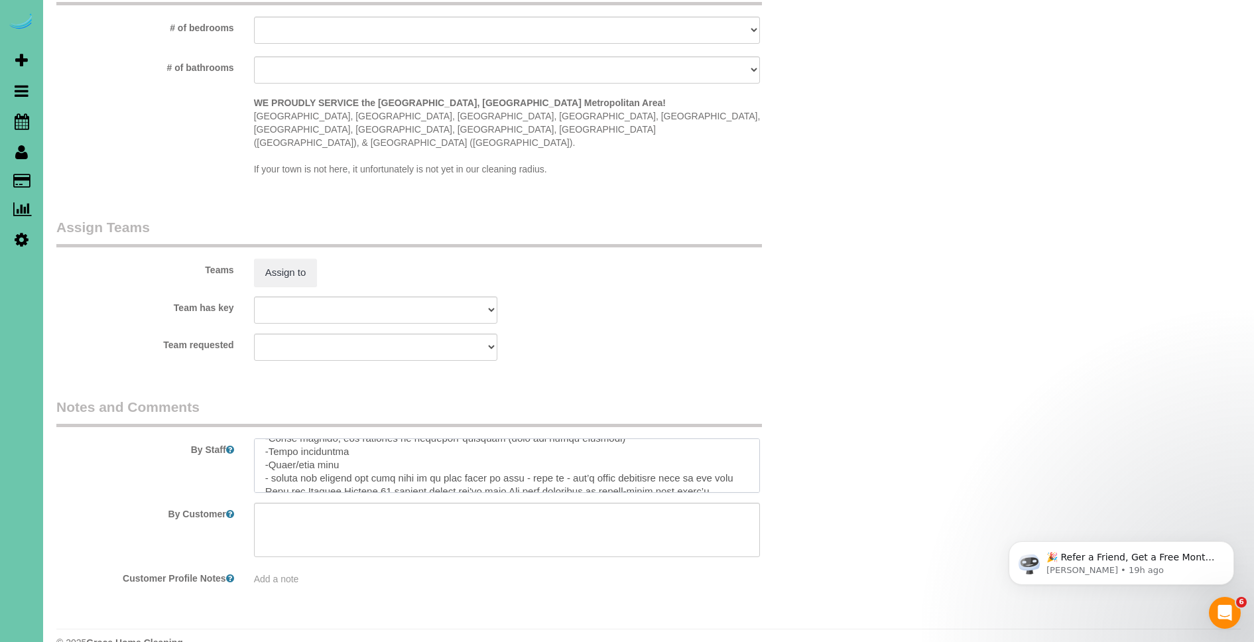
scroll to position [350, 0]
type textarea "*** NO SHOES OR SHOE COVER MUST BE USED*** *** EXTENSION DUSTER NEEDED TO DO TH…"
click at [1227, 544] on icon "Dismiss notification" at bounding box center [1230, 544] width 7 height 7
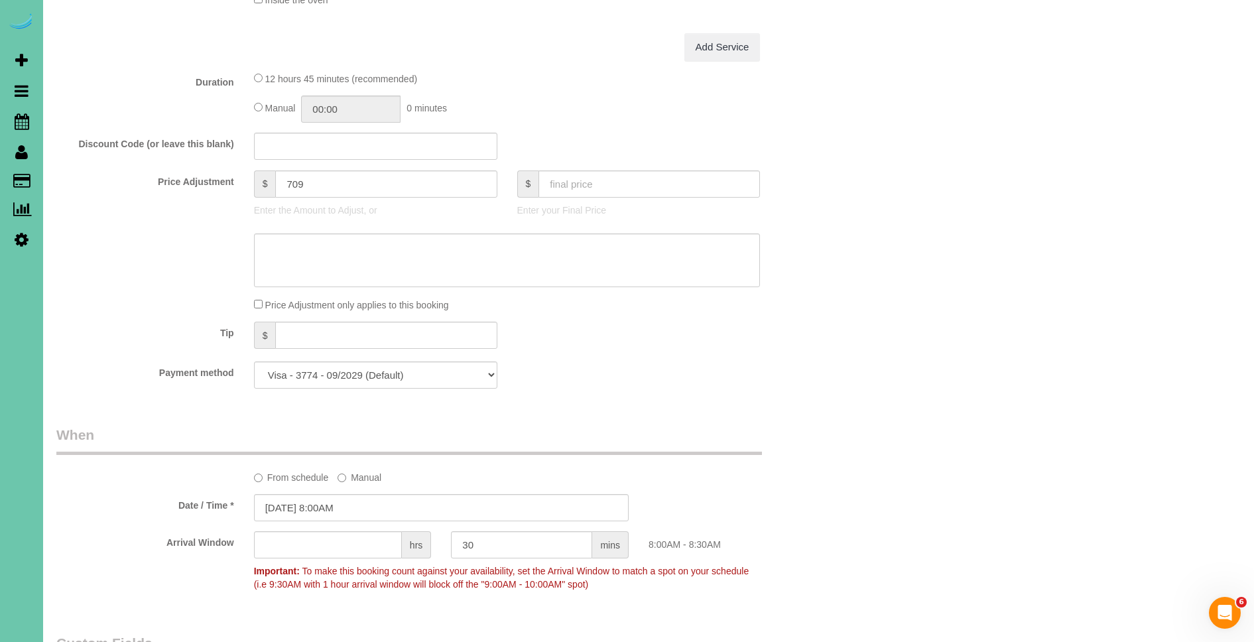
scroll to position [0, 0]
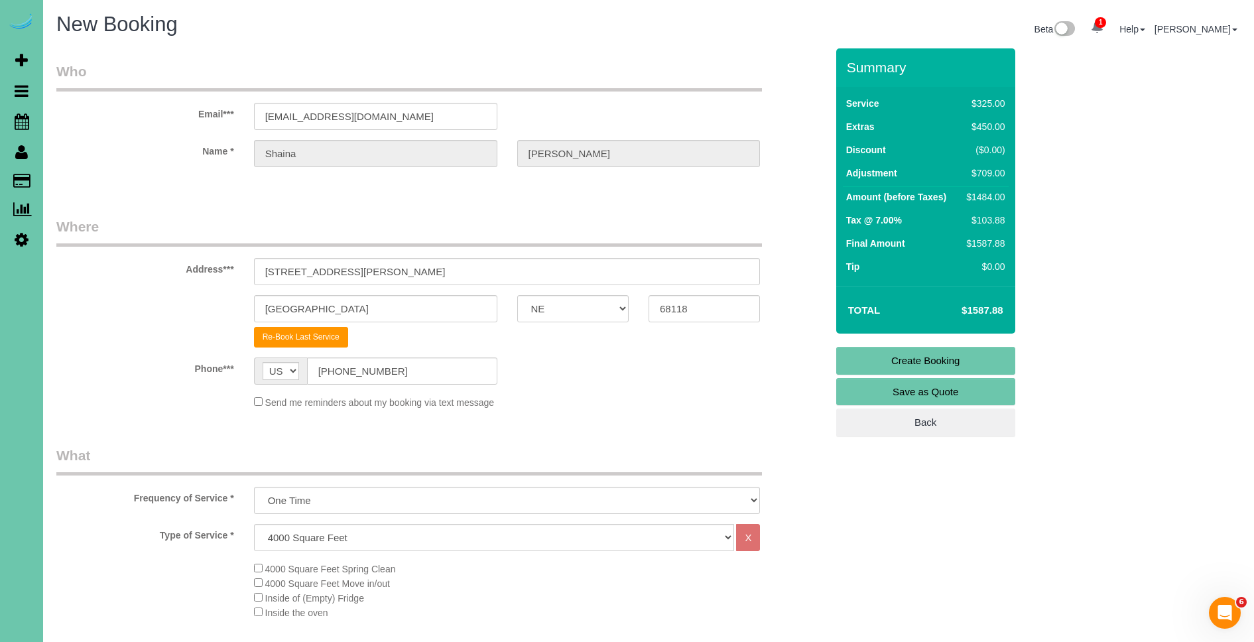
drag, startPoint x: 969, startPoint y: 359, endPoint x: 961, endPoint y: 359, distance: 7.3
click at [968, 359] on link "Create Booking" at bounding box center [925, 361] width 179 height 28
